Goal: Information Seeking & Learning: Learn about a topic

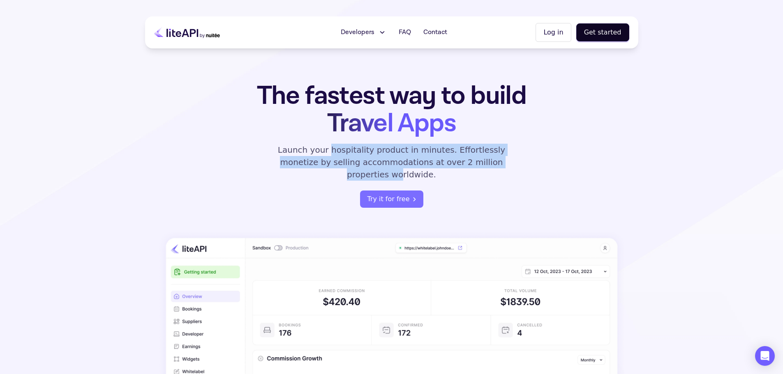
drag, startPoint x: 315, startPoint y: 148, endPoint x: 479, endPoint y: 163, distance: 164.3
click at [479, 163] on p "Launch your hospitality product in minutes. Effortlessly monetize by selling ac…" at bounding box center [391, 162] width 247 height 37
click at [478, 174] on div "The fastest way to build Travel Apps Launch your hospitality product in minutes…" at bounding box center [391, 145] width 321 height 126
click at [460, 178] on div "The fastest way to build Travel Apps Launch your hospitality product in minutes…" at bounding box center [391, 145] width 321 height 126
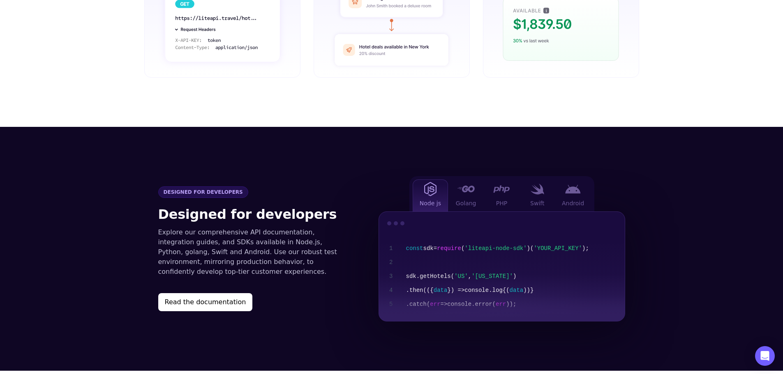
scroll to position [740, 0]
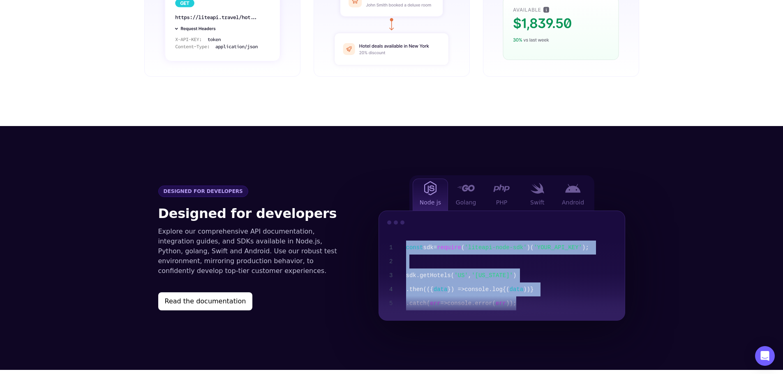
drag, startPoint x: 407, startPoint y: 236, endPoint x: 538, endPoint y: 291, distance: 142.9
click at [536, 291] on div "const sdk = require ( 'liteapi-node-sdk' ) ( 'YOUR_API_KEY' ); sdk .getHotels( …" at bounding box center [512, 276] width 212 height 70
click at [543, 291] on div "const sdk = require ( 'liteapi-node-sdk' ) ( 'YOUR_API_KEY' ); sdk .getHotels( …" at bounding box center [512, 276] width 212 height 70
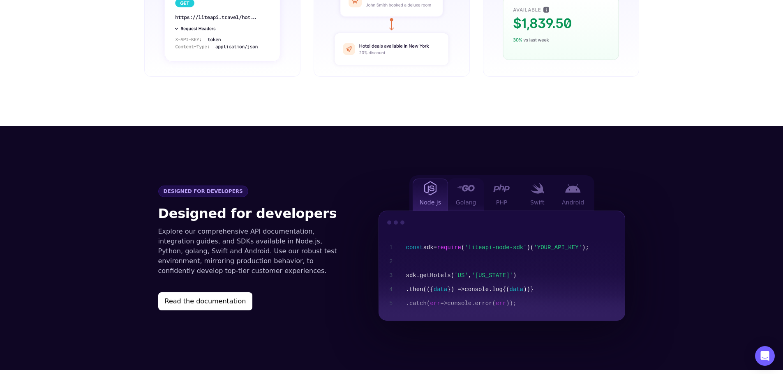
click at [477, 184] on div "Golang" at bounding box center [466, 195] width 36 height 32
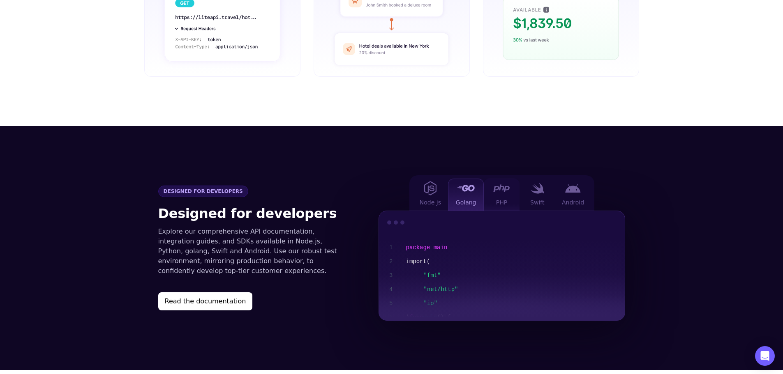
click at [497, 184] on div "PHP" at bounding box center [502, 195] width 36 height 32
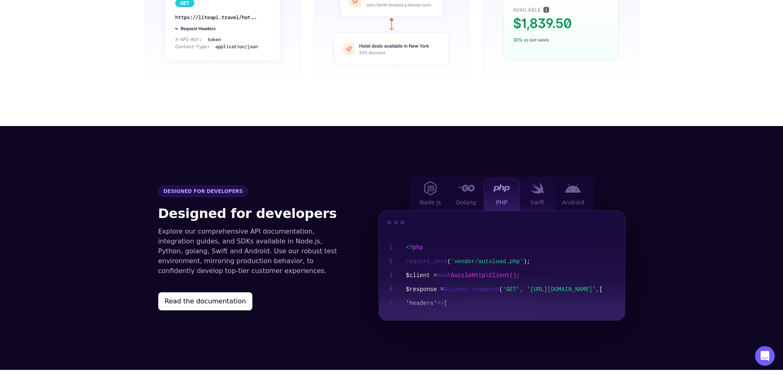
click at [544, 183] on div "Swift" at bounding box center [538, 195] width 36 height 32
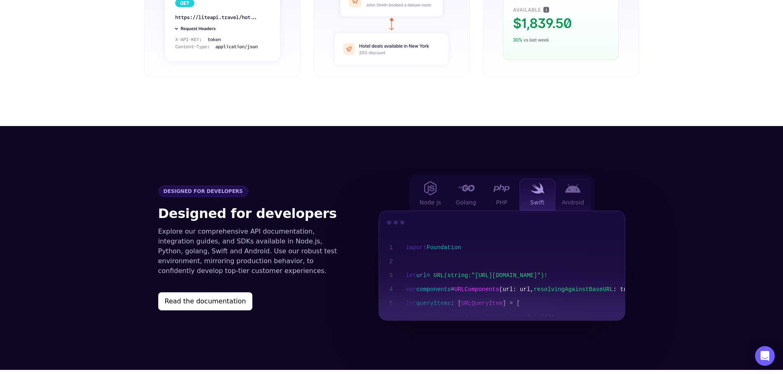
click at [568, 184] on img at bounding box center [573, 188] width 16 height 9
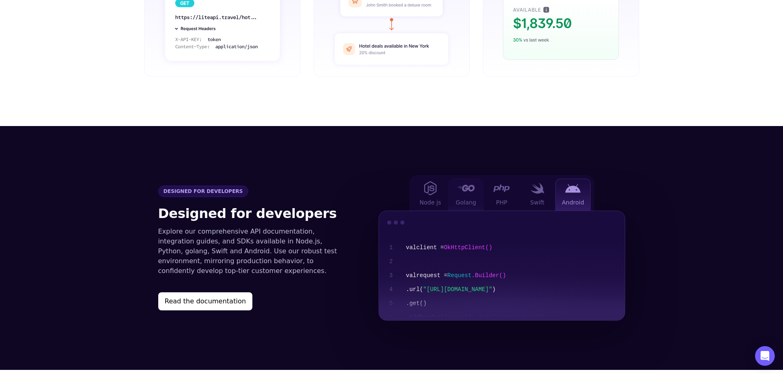
click at [450, 180] on div "Golang" at bounding box center [466, 195] width 36 height 32
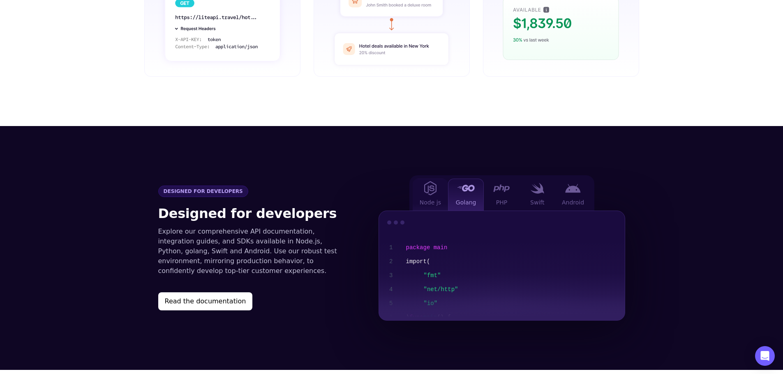
click at [425, 185] on div "Node js" at bounding box center [431, 195] width 36 height 32
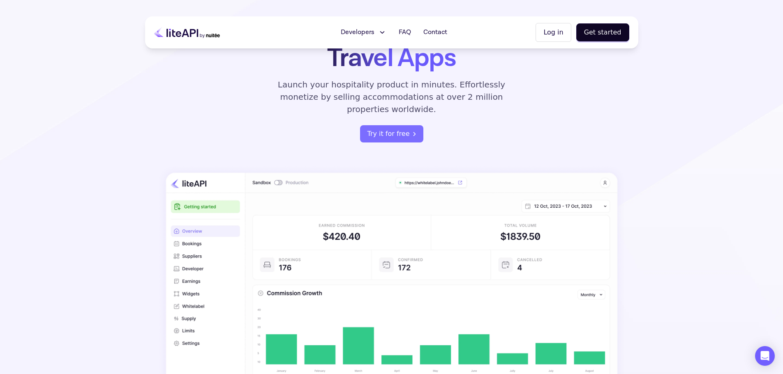
scroll to position [0, 0]
